Goal: Information Seeking & Learning: Learn about a topic

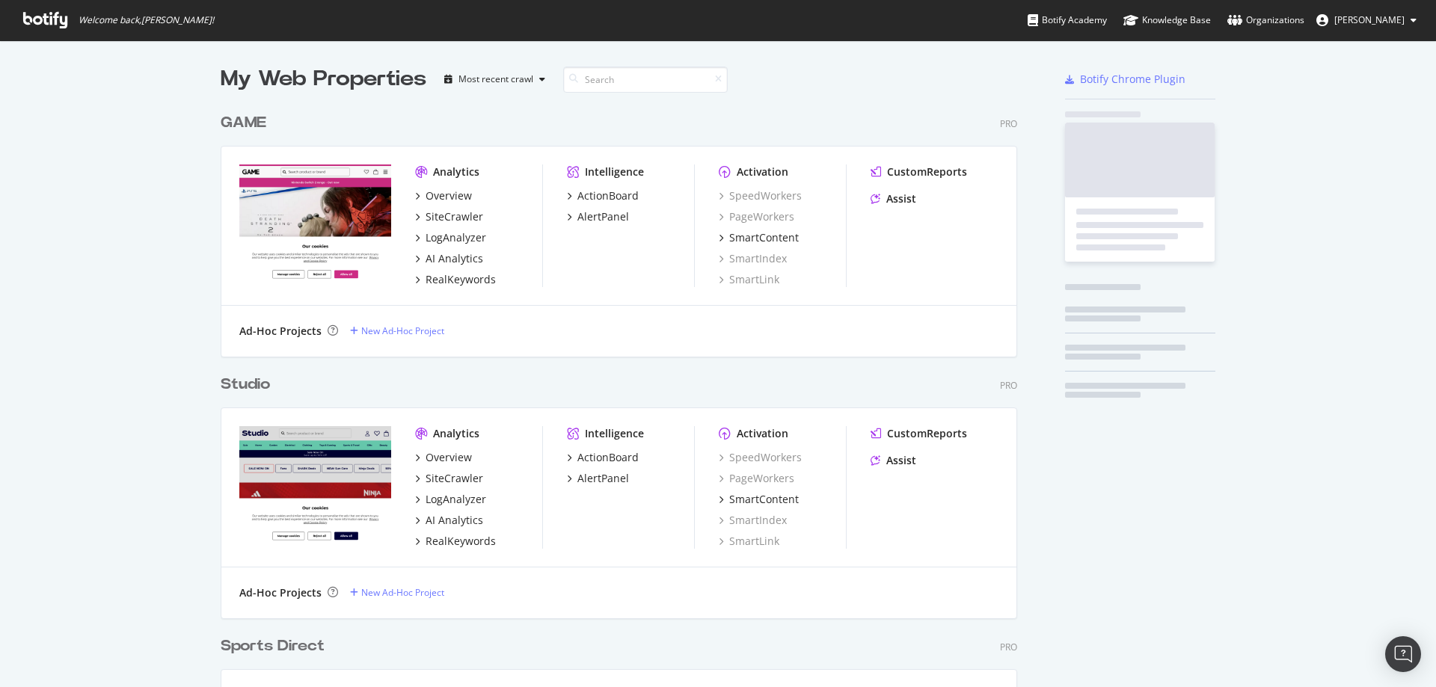
scroll to position [1188, 797]
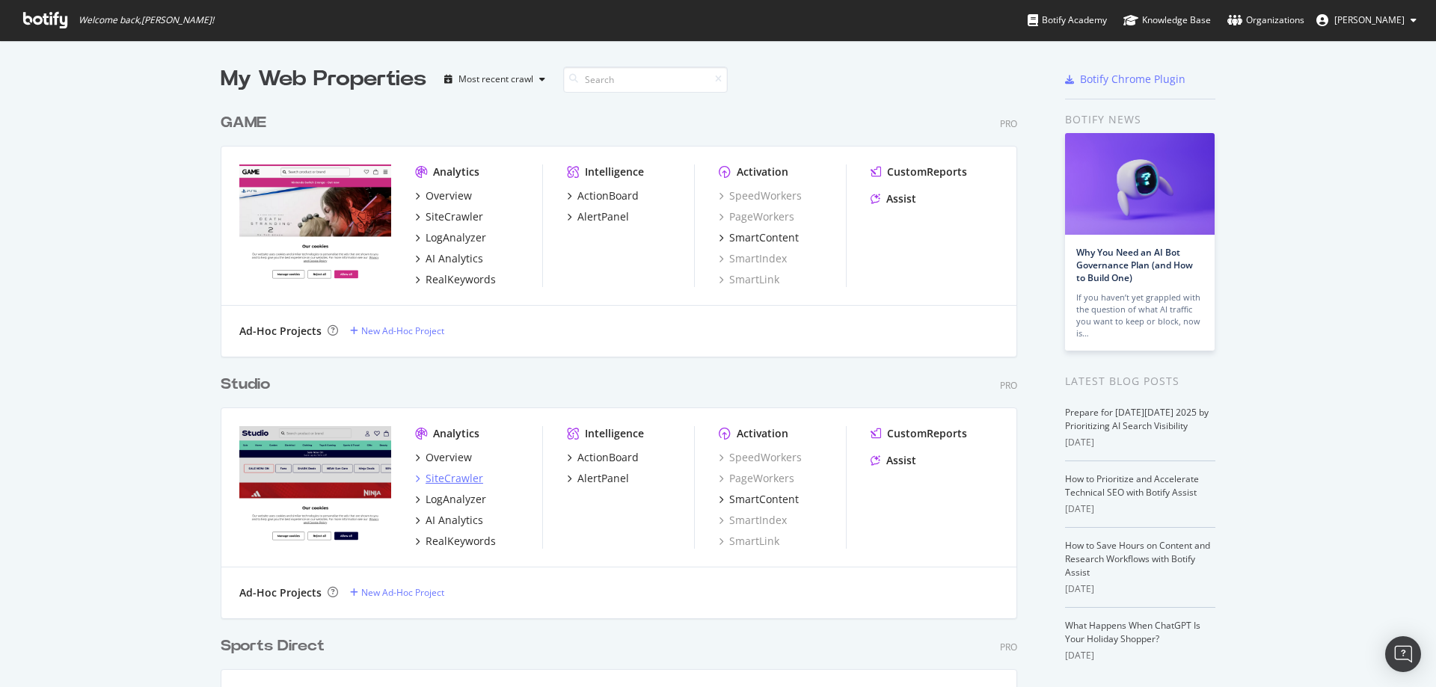
click at [466, 482] on div "SiteCrawler" at bounding box center [454, 478] width 58 height 15
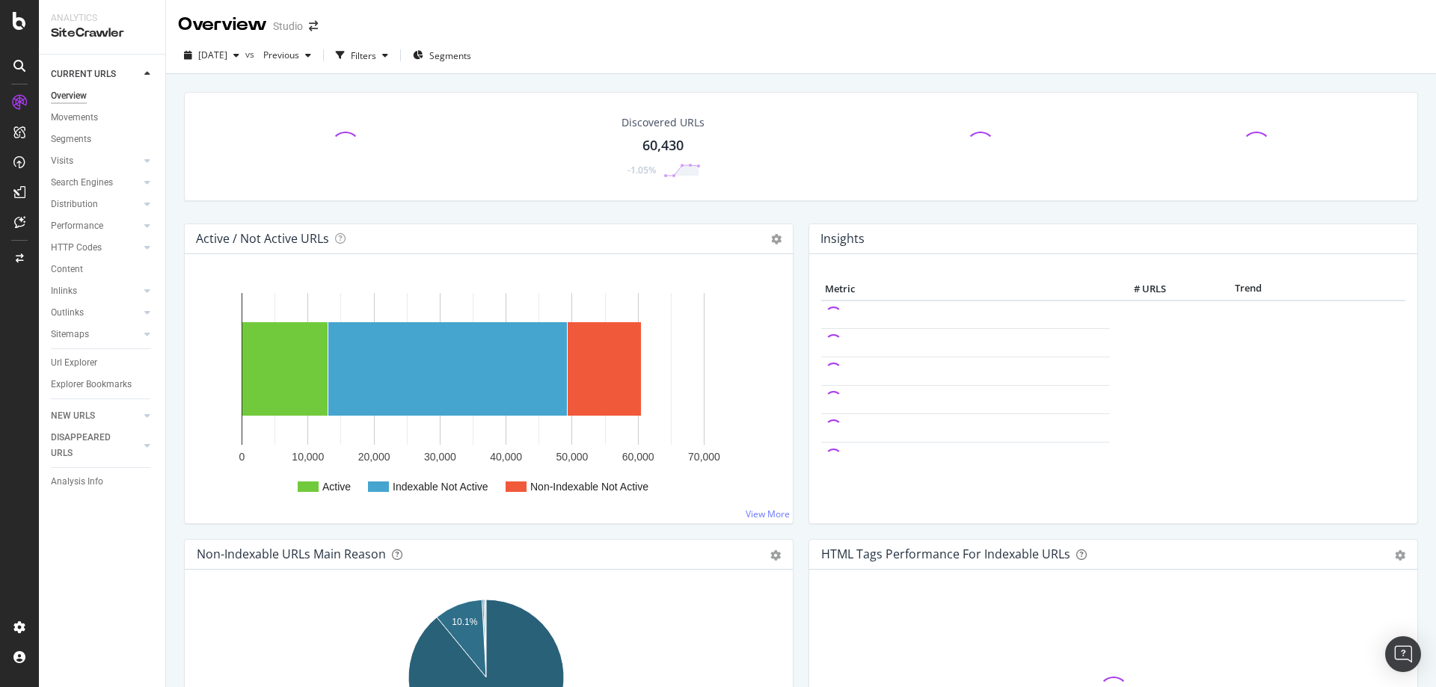
click at [486, 501] on rect "A chart." at bounding box center [486, 394] width 579 height 233
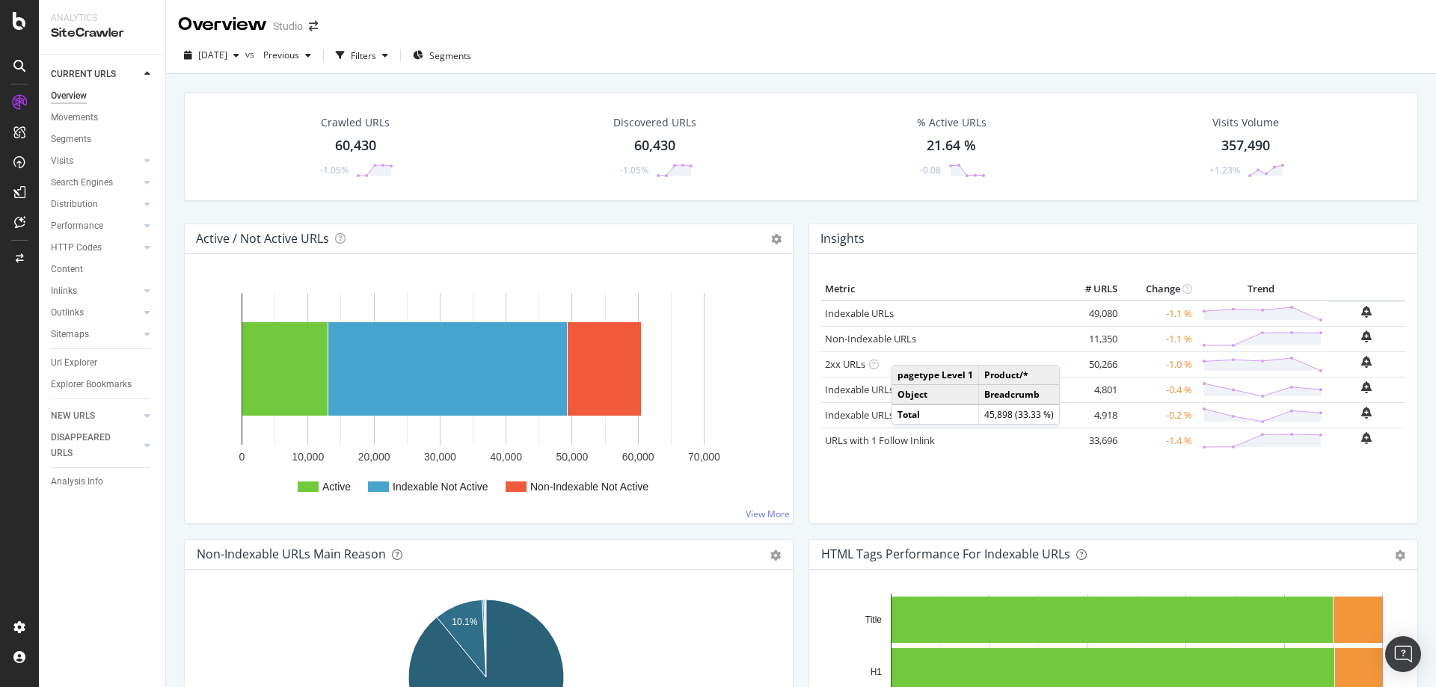
click at [992, 497] on div "Metric # URLS Change Trend Indexable URLs 49,080 -1.1 % Non-Indexable URLs 11,3…" at bounding box center [1113, 394] width 584 height 233
click at [855, 345] on link "Non-Indexable URLs" at bounding box center [870, 338] width 91 height 13
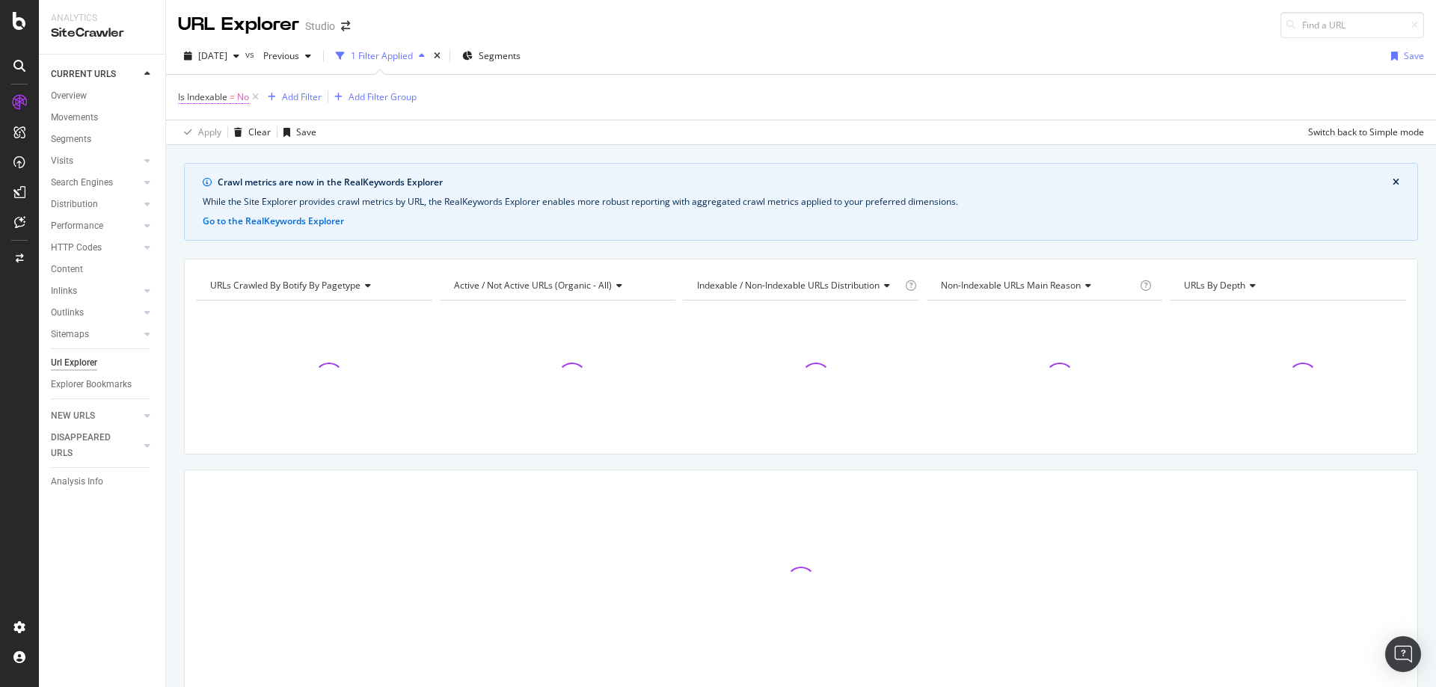
click at [240, 102] on span "No" at bounding box center [243, 97] width 12 height 21
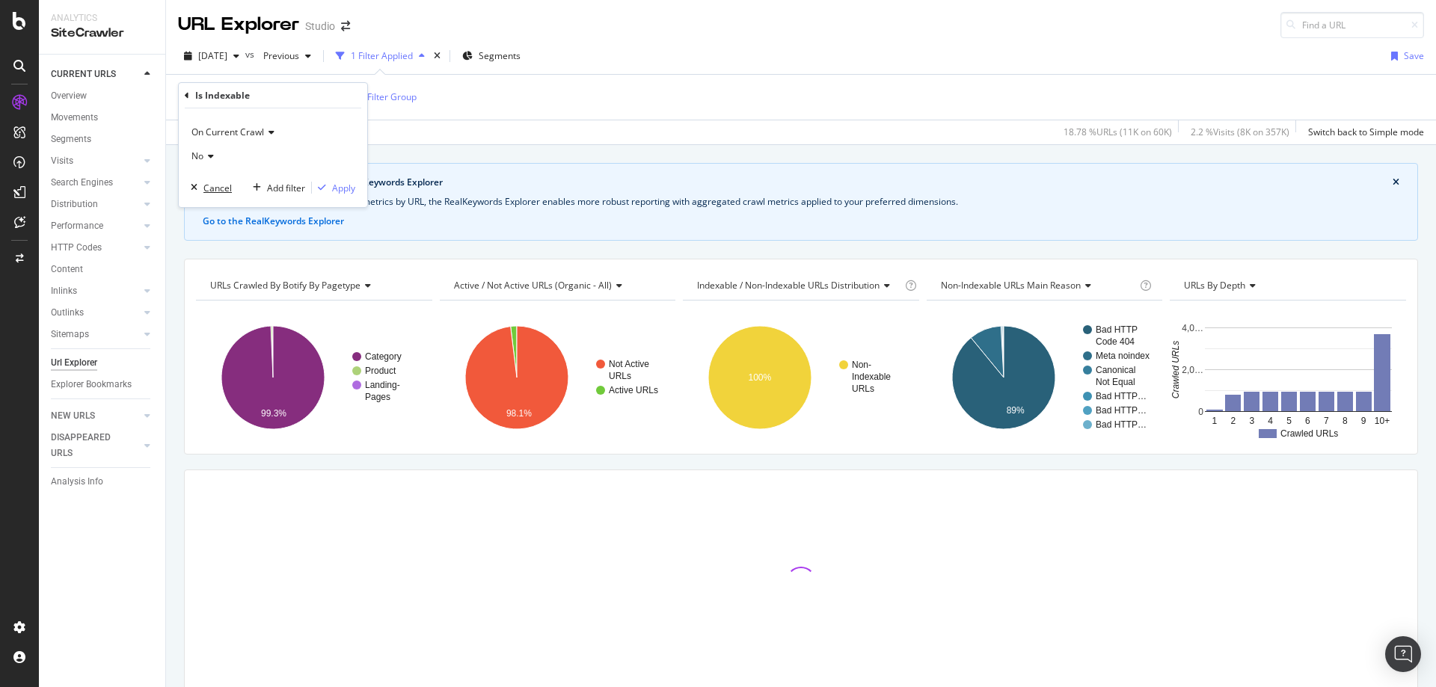
click at [227, 185] on div "Cancel" at bounding box center [217, 188] width 28 height 13
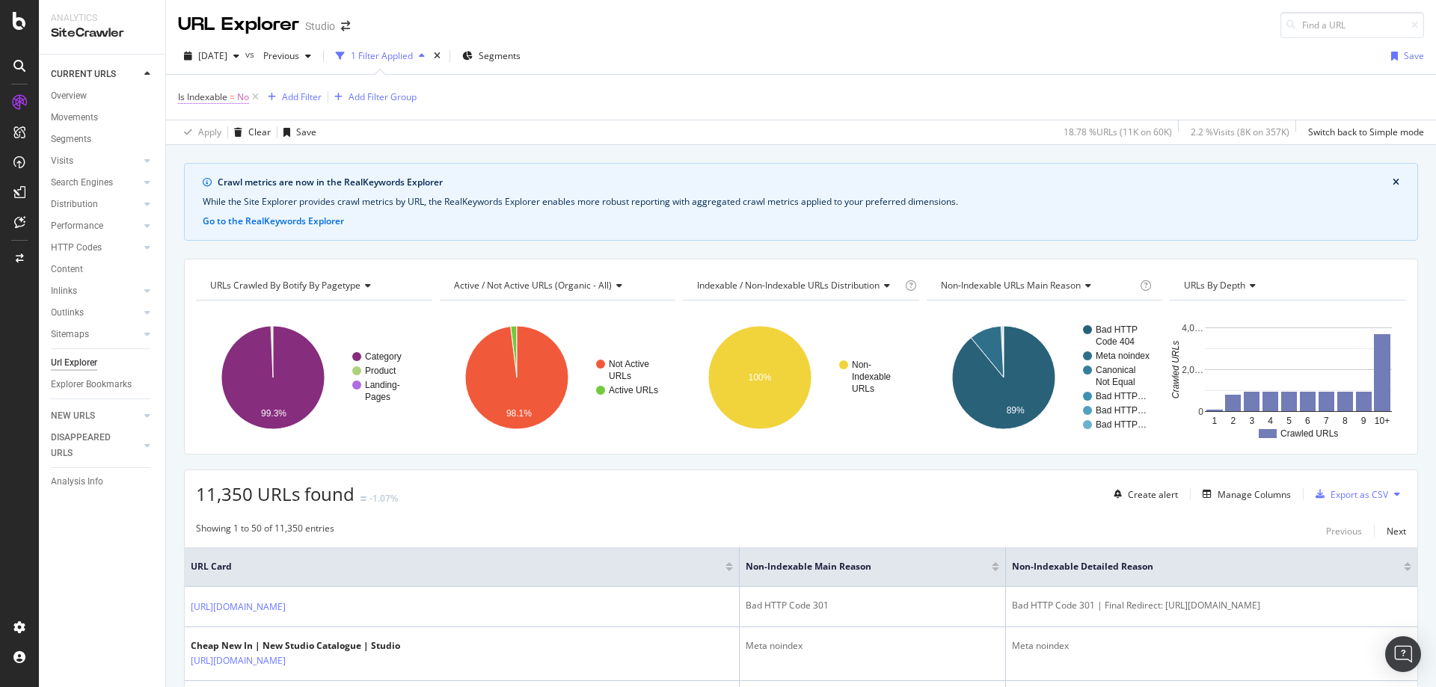
click at [243, 98] on span "No" at bounding box center [243, 97] width 12 height 21
click at [208, 158] on icon at bounding box center [208, 156] width 10 height 9
click at [235, 126] on span "On Current Crawl" at bounding box center [227, 132] width 73 height 13
click at [480, 215] on div "Crawl metrics are now in the RealKeywords Explorer While the Site Explorer prov…" at bounding box center [801, 202] width 1234 height 78
click at [314, 97] on div "Add Filter" at bounding box center [302, 96] width 40 height 13
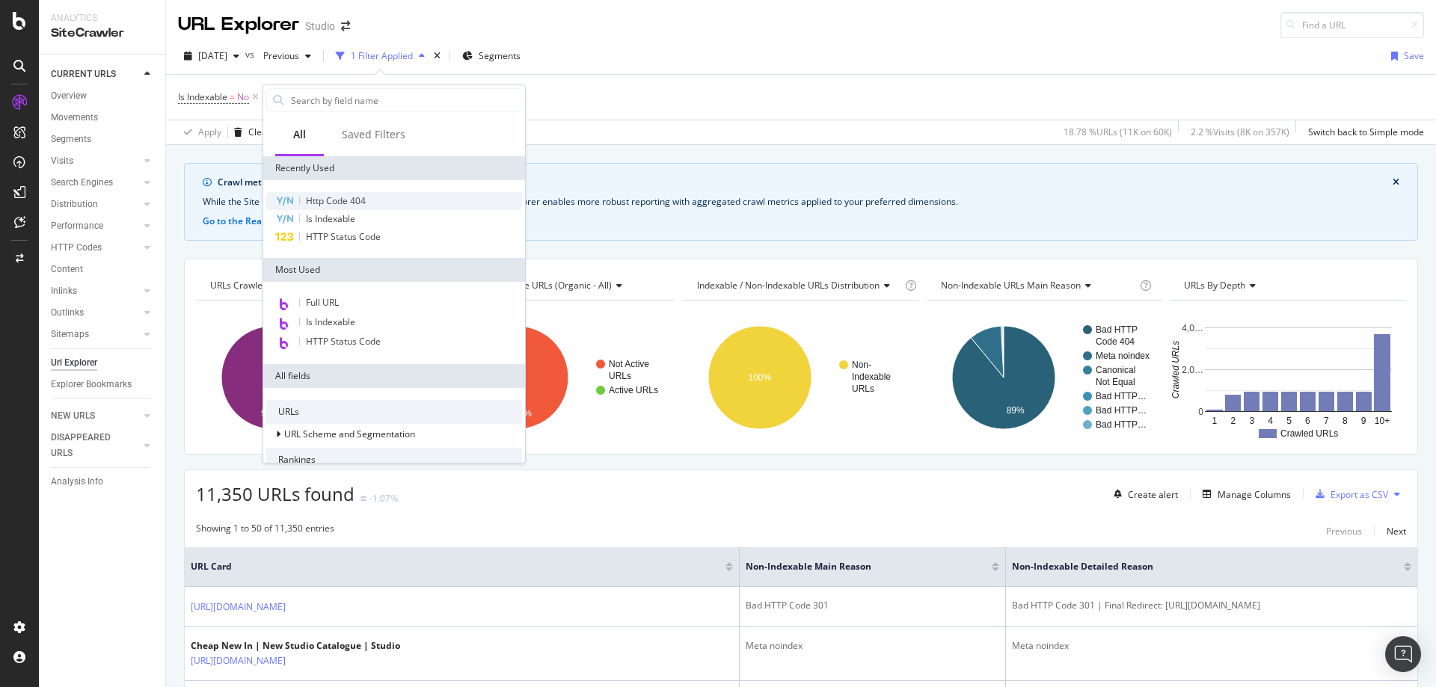
click at [340, 202] on span "Http Code 404" at bounding box center [336, 200] width 60 height 13
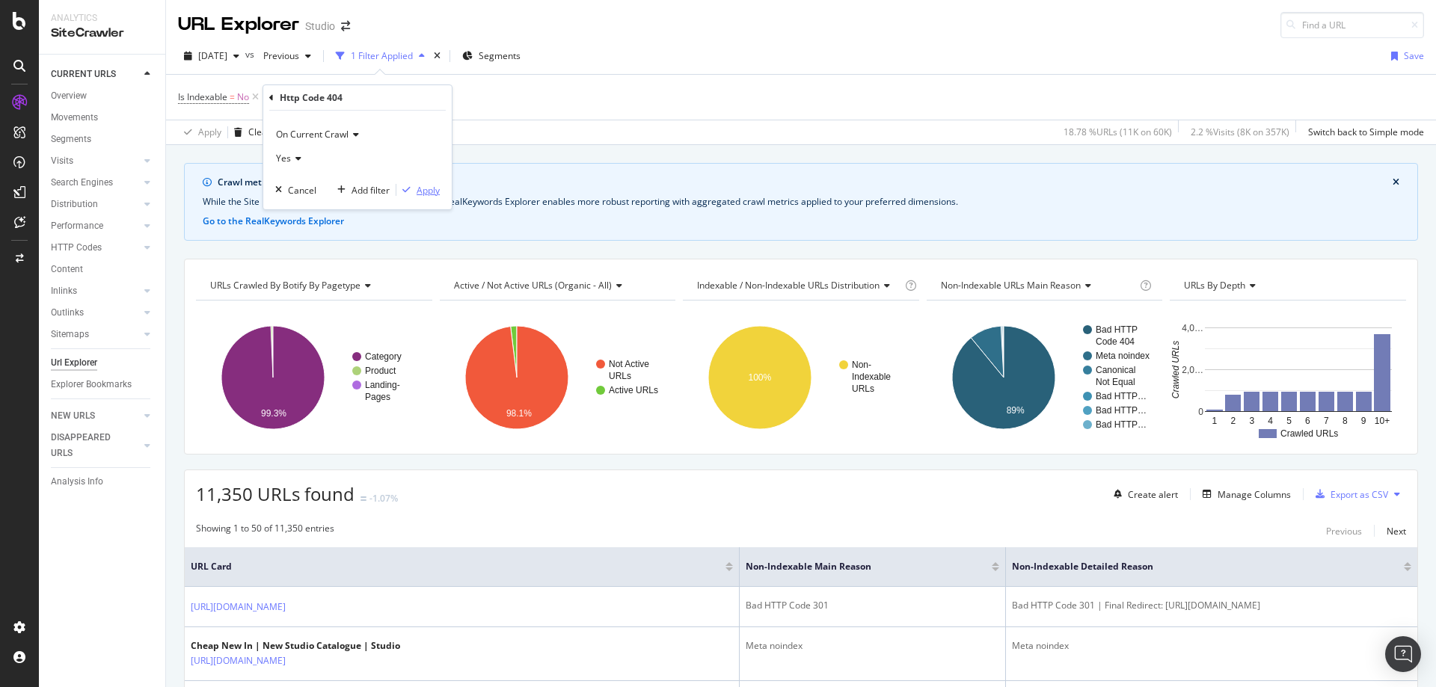
click at [434, 191] on div "Apply" at bounding box center [428, 190] width 23 height 13
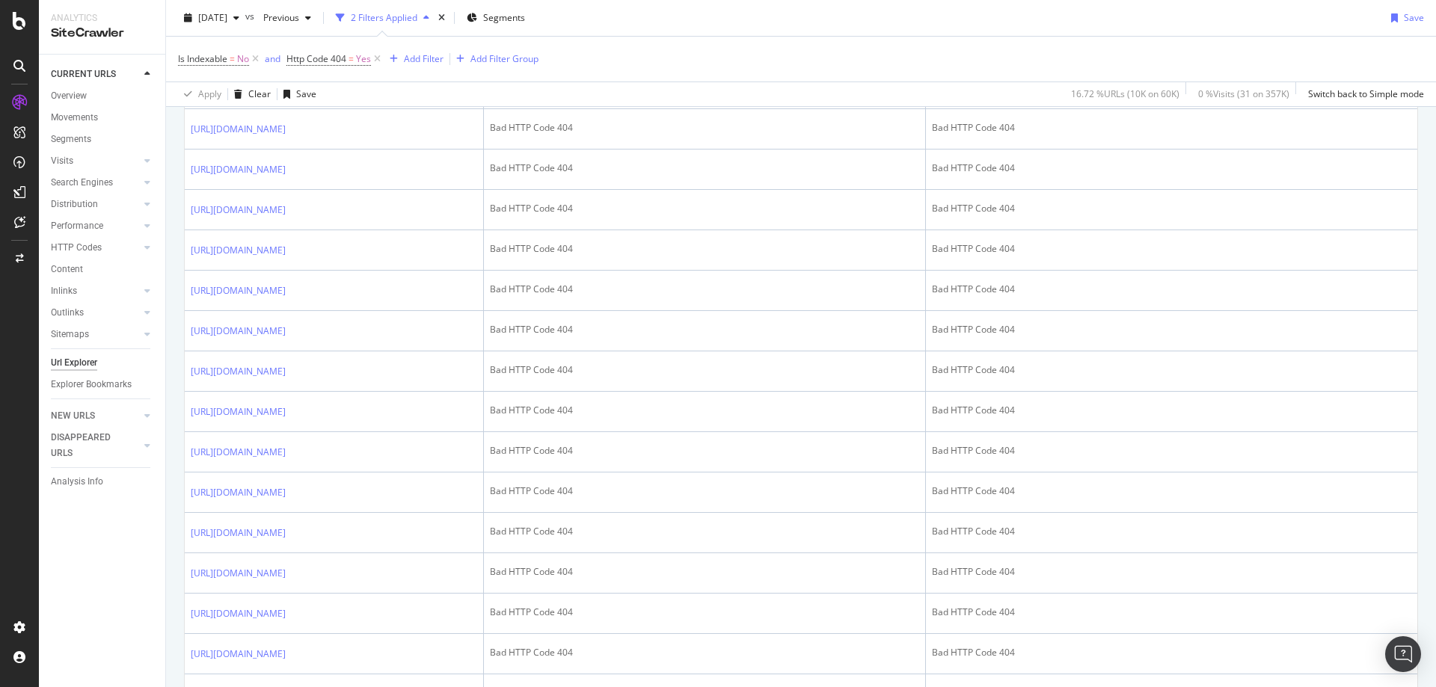
scroll to position [2003, 0]
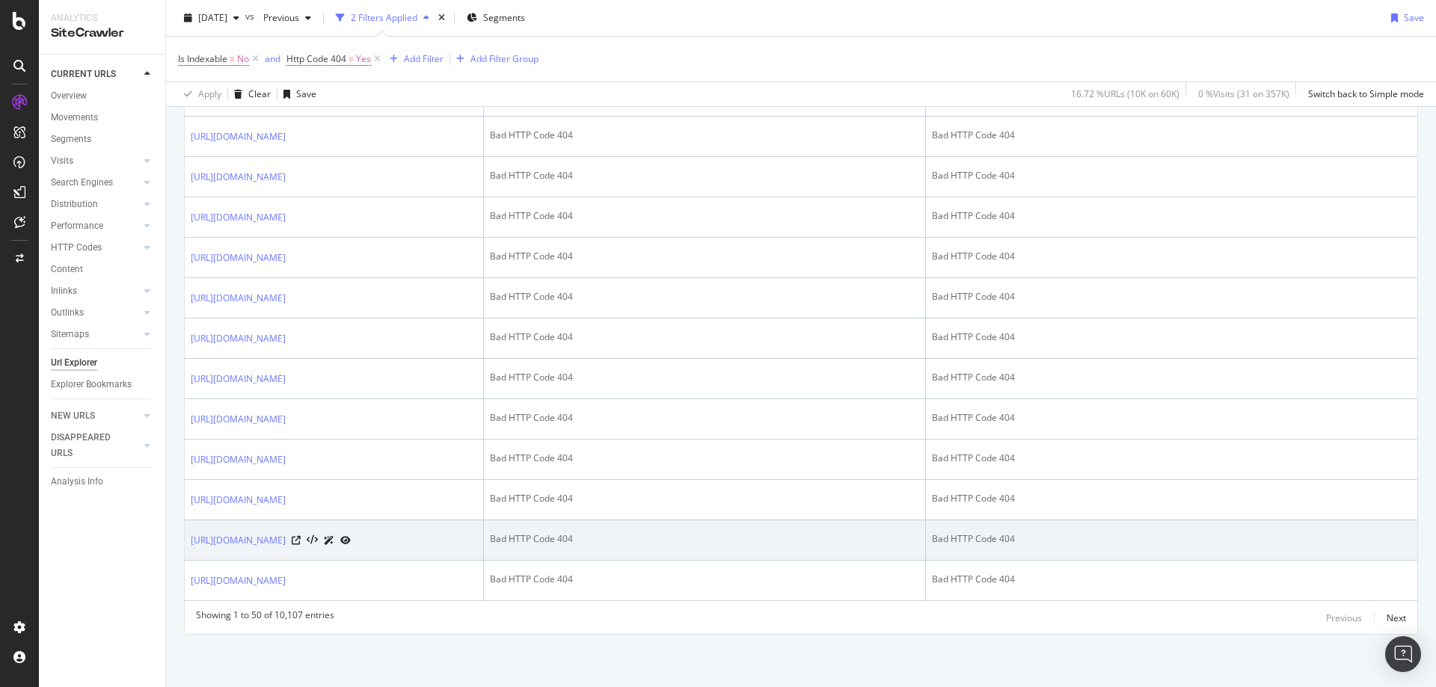
scroll to position [3418, 0]
click at [286, 533] on link "[URL][DOMAIN_NAME]" at bounding box center [238, 540] width 95 height 15
